Goal: Information Seeking & Learning: Learn about a topic

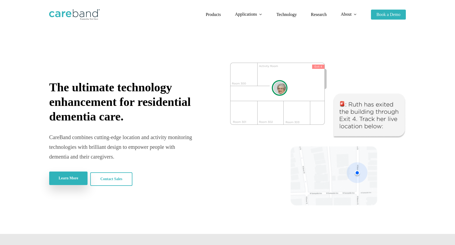
click at [77, 177] on span "Learn More" at bounding box center [68, 178] width 19 height 5
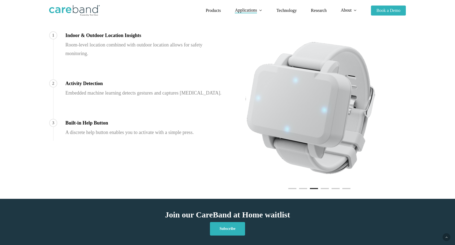
scroll to position [336, 0]
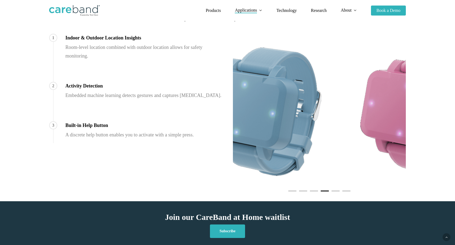
click at [275, 108] on img at bounding box center [266, 112] width 157 height 135
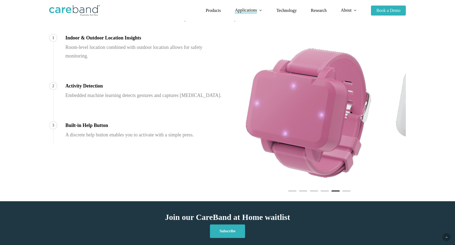
click at [228, 126] on div at bounding box center [320, 112] width 184 height 157
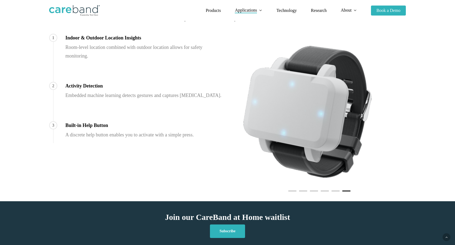
click at [219, 131] on div "1 Indoor & Outdoor Location Insights Room-level location combined with outdoor …" at bounding box center [228, 112] width 368 height 157
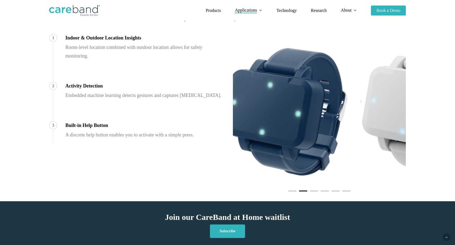
click at [253, 130] on img at bounding box center [286, 112] width 139 height 135
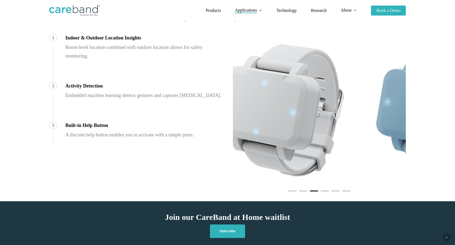
click at [238, 141] on img at bounding box center [288, 112] width 148 height 135
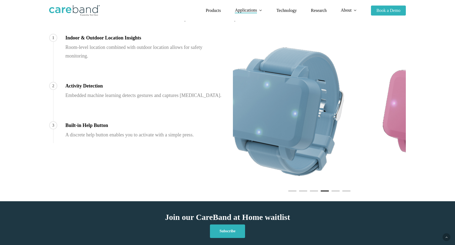
click at [216, 145] on div "1 Indoor & Outdoor Location Insights Room-level location combined with outdoor …" at bounding box center [228, 112] width 368 height 157
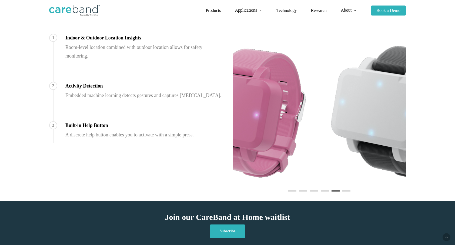
click at [206, 145] on div "1 Indoor & Outdoor Location Insights Room-level location combined with outdoor …" at bounding box center [228, 112] width 368 height 157
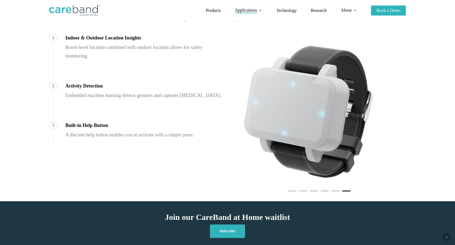
click at [227, 136] on div "1 Indoor & Outdoor Location Insights Room-level location combined with outdoor …" at bounding box center [228, 112] width 368 height 157
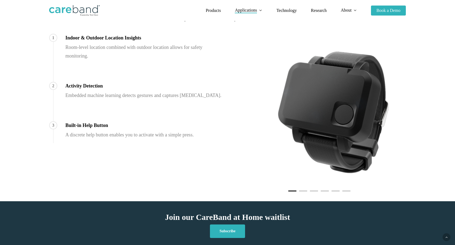
click at [342, 136] on img at bounding box center [333, 112] width 135 height 135
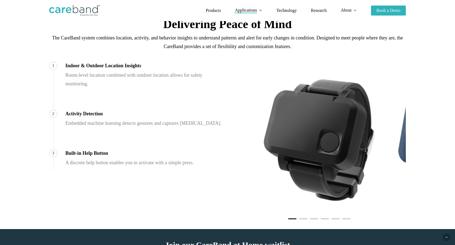
scroll to position [264, 0]
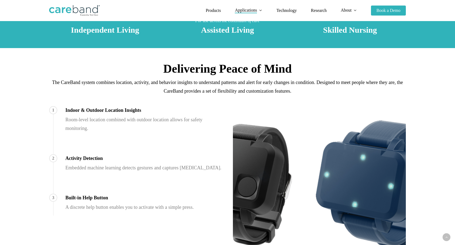
click at [168, 152] on div "1 Indoor & Outdoor Location Insights Room-level location combined with outdoor …" at bounding box center [228, 184] width 368 height 157
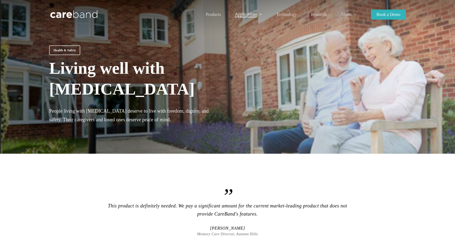
scroll to position [0, 0]
click at [290, 15] on span "Technology" at bounding box center [287, 14] width 20 height 5
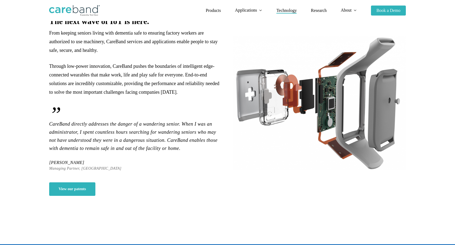
scroll to position [78, 0]
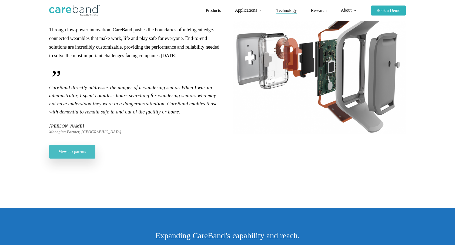
click at [67, 151] on span "View our patents" at bounding box center [72, 151] width 27 height 5
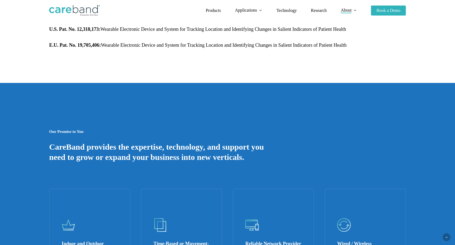
scroll to position [504, 0]
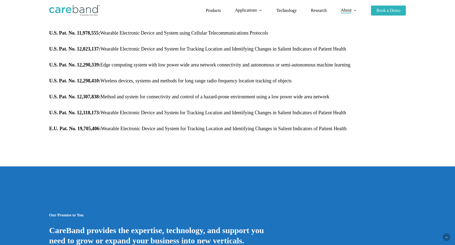
click at [88, 81] on strong "U.S. Pat. No. 12,298,410:" at bounding box center [74, 80] width 51 height 5
click at [72, 89] on p "U.S. Pat. No. 12,298,410: Wireless devices, systems and methods for long range …" at bounding box center [227, 85] width 357 height 16
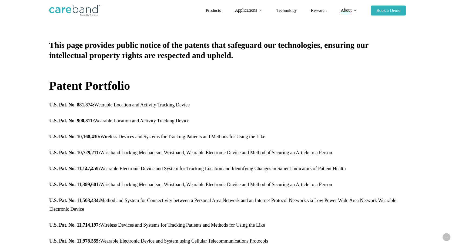
scroll to position [291, 0]
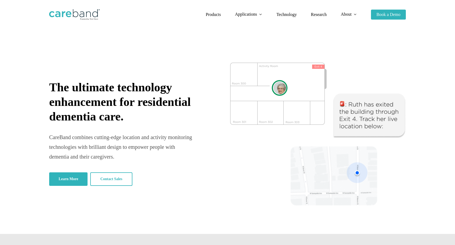
click at [81, 15] on img at bounding box center [74, 14] width 51 height 11
click at [209, 14] on span "Products" at bounding box center [213, 14] width 15 height 5
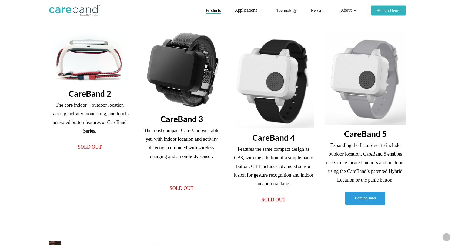
scroll to position [154, 0]
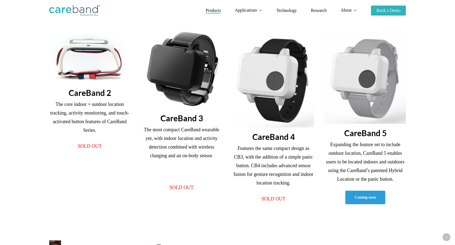
click at [81, 57] on img at bounding box center [89, 56] width 79 height 53
click at [92, 96] on h3 "CareBand 2" at bounding box center [89, 93] width 81 height 10
click at [92, 65] on img at bounding box center [89, 56] width 79 height 53
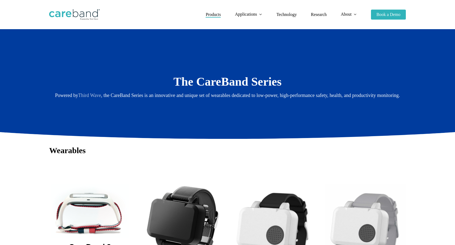
scroll to position [0, 0]
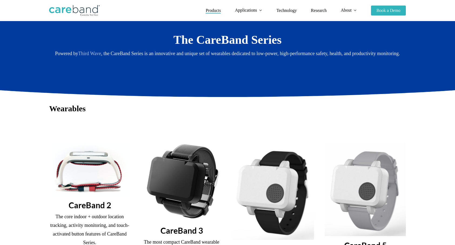
scroll to position [41, 0]
